Goal: Information Seeking & Learning: Learn about a topic

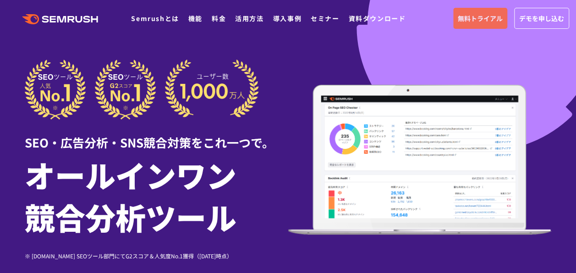
click at [472, 18] on span "無料トライアル" at bounding box center [479, 18] width 45 height 10
click at [221, 19] on link "料金" at bounding box center [219, 18] width 14 height 9
click at [384, 16] on link "資料ダウンロード" at bounding box center [376, 18] width 57 height 9
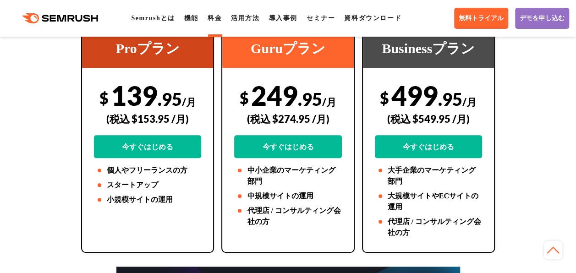
scroll to position [229, 0]
